Goal: Information Seeking & Learning: Learn about a topic

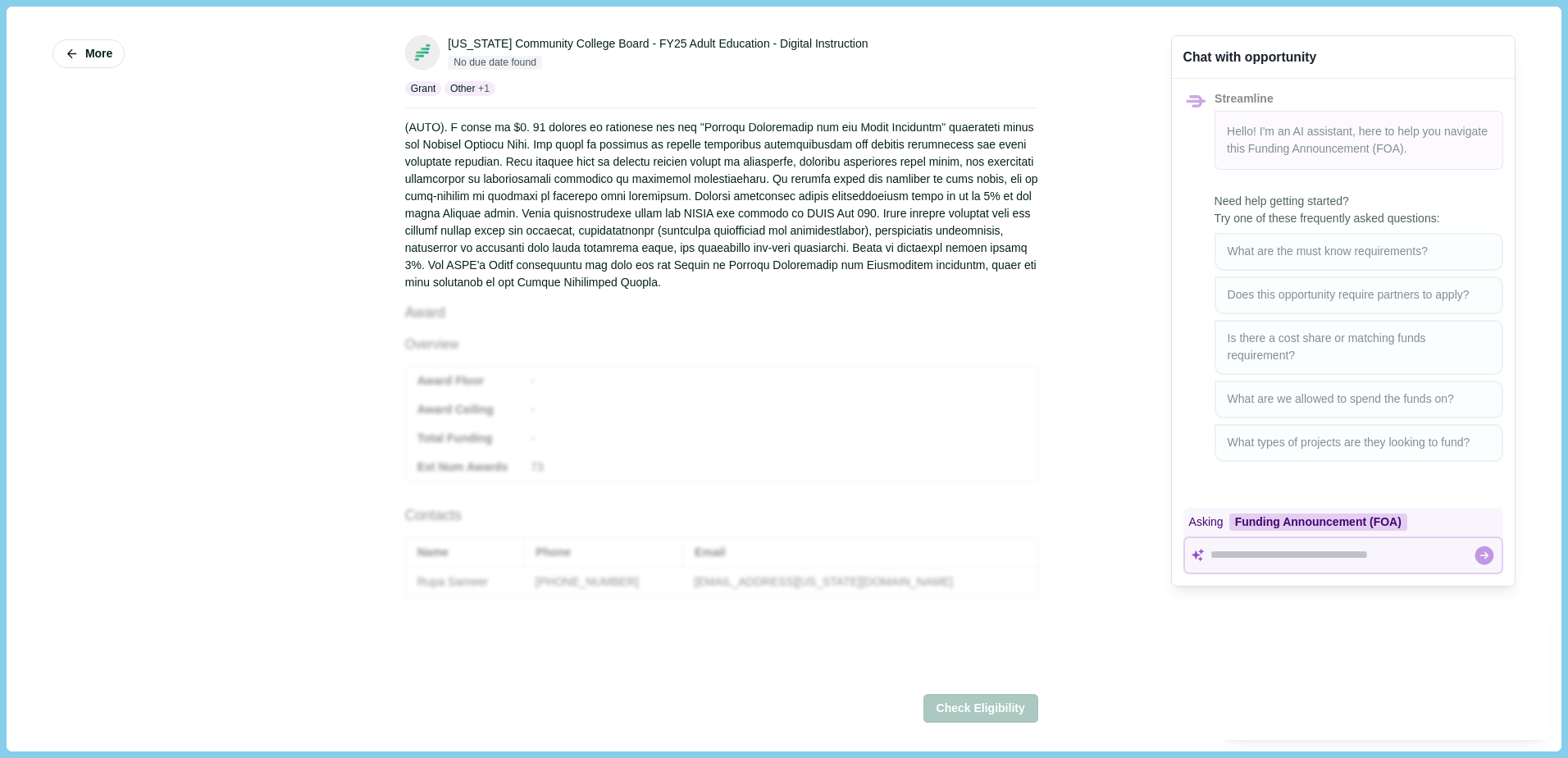
scroll to position [492, 0]
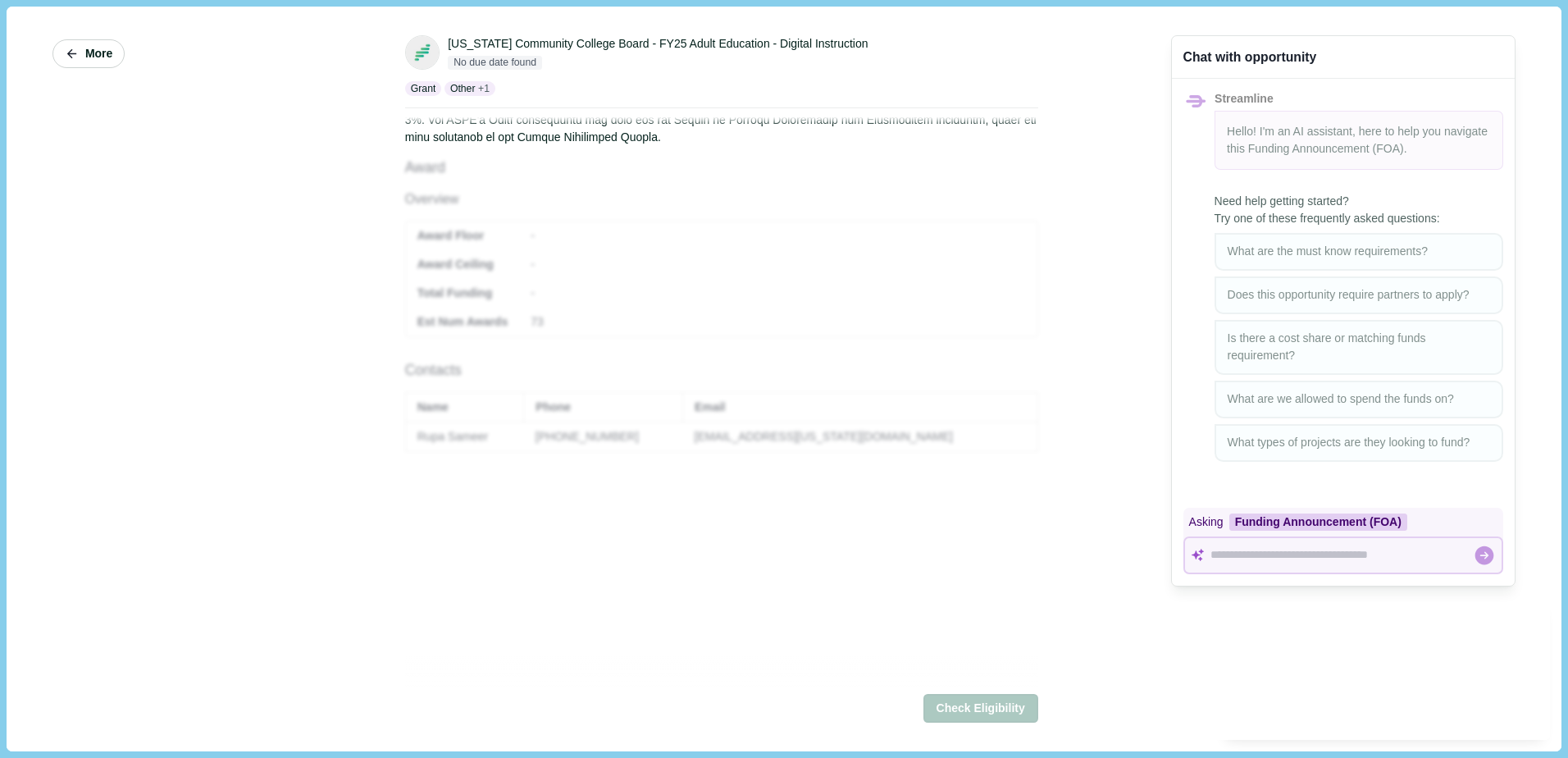
click at [99, 59] on span "More" at bounding box center [98, 54] width 27 height 14
